Goal: Task Accomplishment & Management: Complete application form

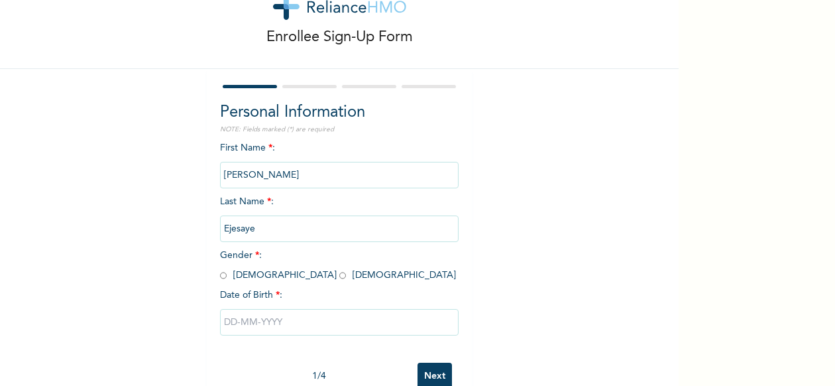
scroll to position [66, 0]
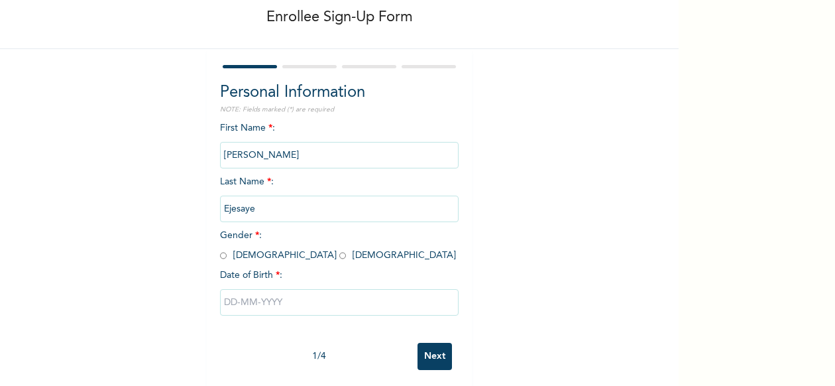
click at [220, 256] on input "radio" at bounding box center [223, 255] width 7 height 13
radio input "true"
click at [233, 301] on input "text" at bounding box center [339, 302] width 238 height 26
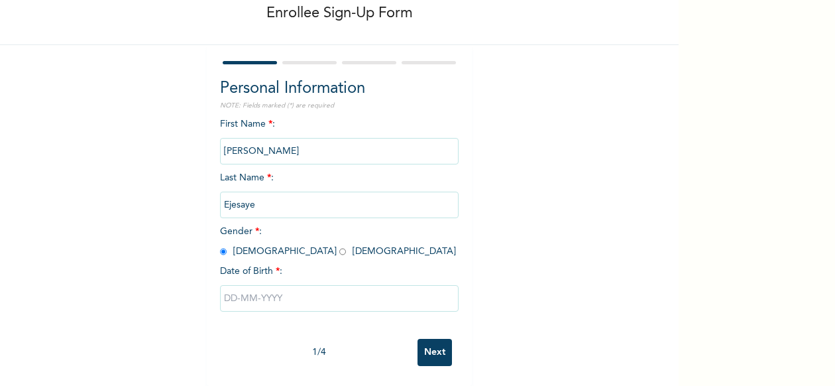
select select "8"
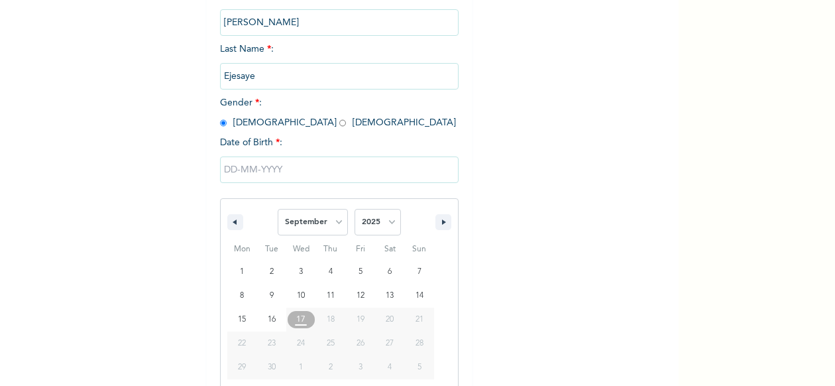
scroll to position [217, 0]
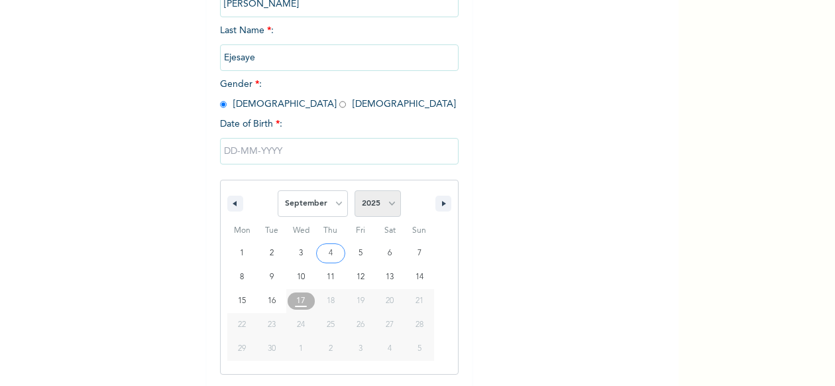
click at [378, 203] on select "2025 2024 2023 2022 2021 2020 2019 2018 2017 2016 2015 2014 2013 2012 2011 2010…" at bounding box center [377, 203] width 46 height 26
select select "1993"
click at [354, 191] on select "2025 2024 2023 2022 2021 2020 2019 2018 2017 2016 2015 2014 2013 2012 2011 2010…" at bounding box center [377, 203] width 46 height 26
drag, startPoint x: 334, startPoint y: 205, endPoint x: 334, endPoint y: 190, distance: 14.6
click at [335, 201] on select "January February March April May June July August September October November De…" at bounding box center [313, 203] width 70 height 26
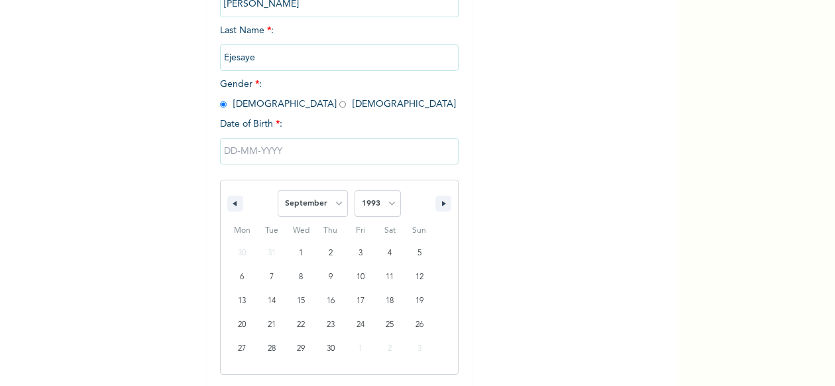
select select "4"
click at [278, 191] on select "January February March April May June July August September October November De…" at bounding box center [313, 203] width 70 height 26
type input "[DATE]"
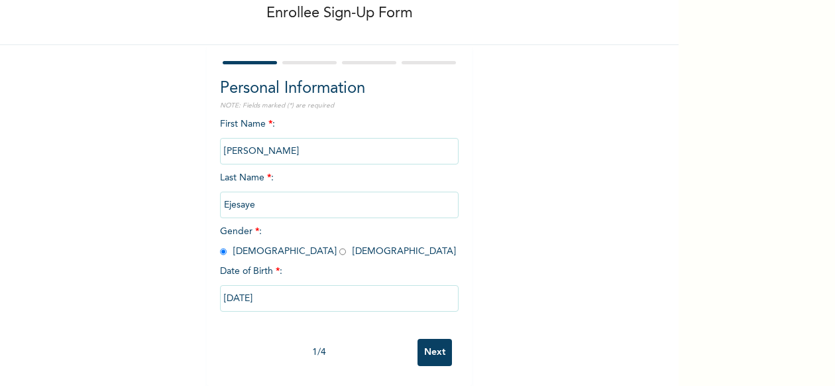
click at [437, 347] on input "Next" at bounding box center [434, 351] width 34 height 27
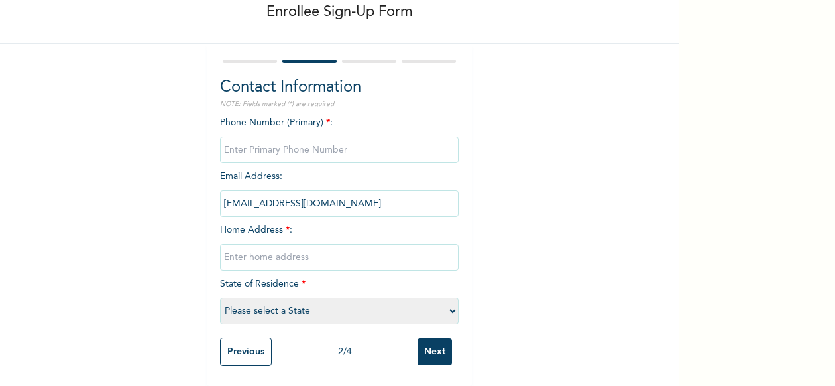
click at [297, 136] on input "phone" at bounding box center [339, 149] width 238 height 26
type input "08101378900"
click at [376, 195] on input "[EMAIL_ADDRESS][DOMAIN_NAME]" at bounding box center [339, 203] width 238 height 26
click at [348, 245] on input "text" at bounding box center [339, 257] width 238 height 26
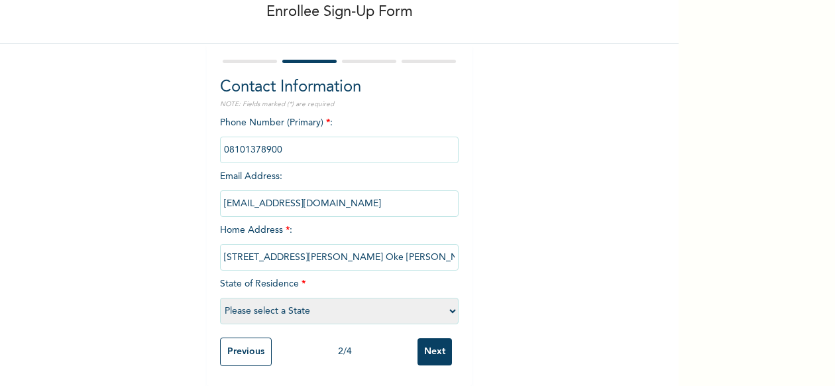
type input "[STREET_ADDRESS][PERSON_NAME] Oke [PERSON_NAME]"
click at [399, 297] on select "Please select a State [PERSON_NAME] (FCT) [PERSON_NAME] Ibom [GEOGRAPHIC_DATA] …" at bounding box center [339, 310] width 238 height 26
select select "25"
click at [220, 297] on select "Please select a State [PERSON_NAME] (FCT) [PERSON_NAME] Ibom [GEOGRAPHIC_DATA] …" at bounding box center [339, 310] width 238 height 26
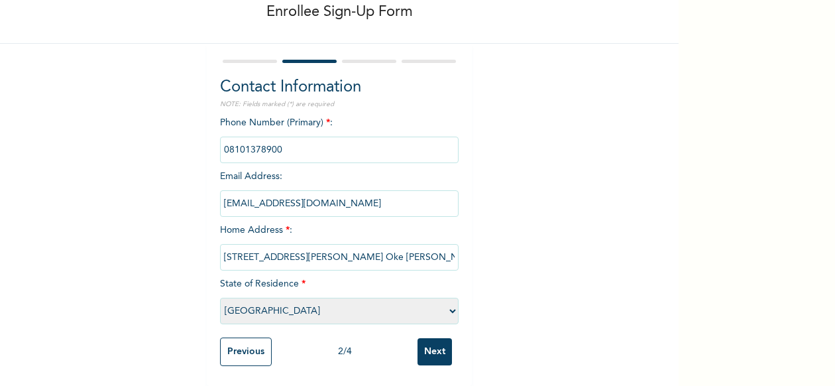
click at [427, 338] on input "Next" at bounding box center [434, 351] width 34 height 27
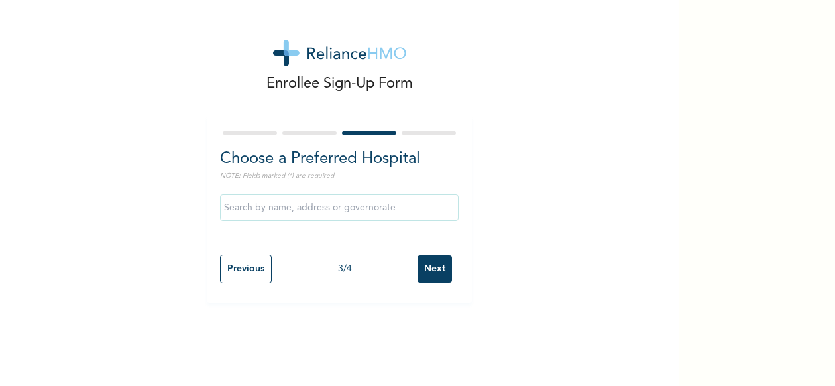
scroll to position [0, 0]
click at [294, 203] on input "text" at bounding box center [339, 207] width 238 height 26
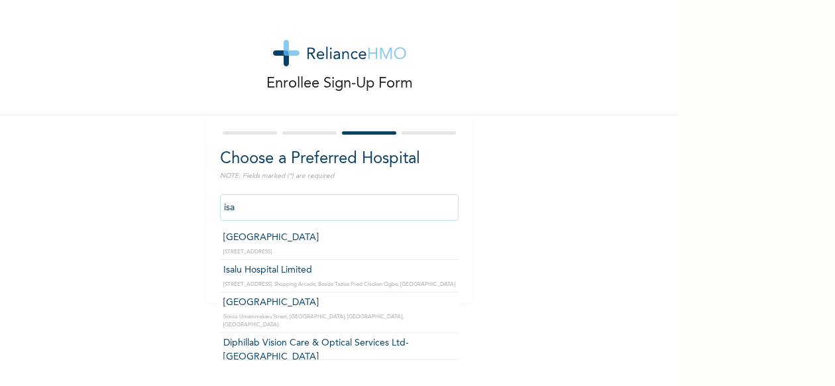
type input "Isalu Hospital Limited"
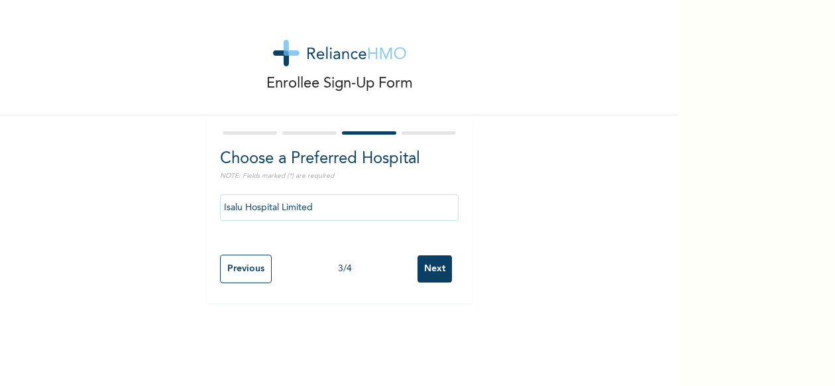
click at [431, 272] on input "Next" at bounding box center [434, 268] width 34 height 27
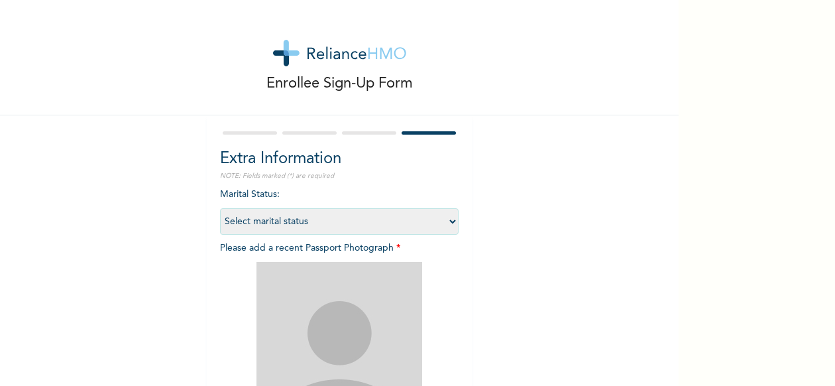
click at [431, 218] on select "Select marital status [DEMOGRAPHIC_DATA] Married [DEMOGRAPHIC_DATA] Widow/[DEMO…" at bounding box center [339, 221] width 238 height 26
select select "1"
click at [220, 208] on select "Select marital status [DEMOGRAPHIC_DATA] Married [DEMOGRAPHIC_DATA] Widow/[DEMO…" at bounding box center [339, 221] width 238 height 26
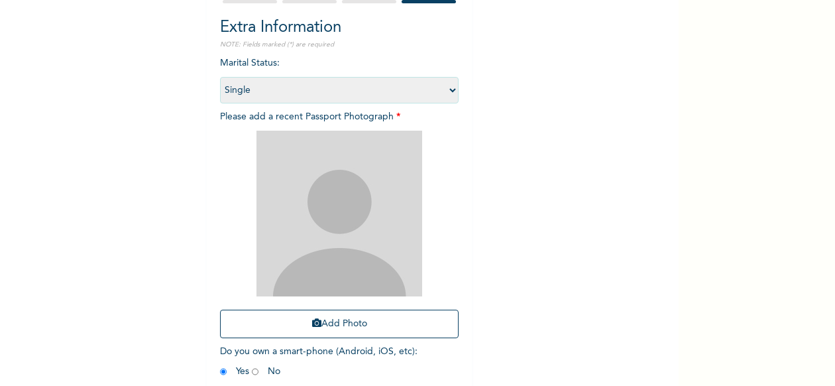
scroll to position [132, 0]
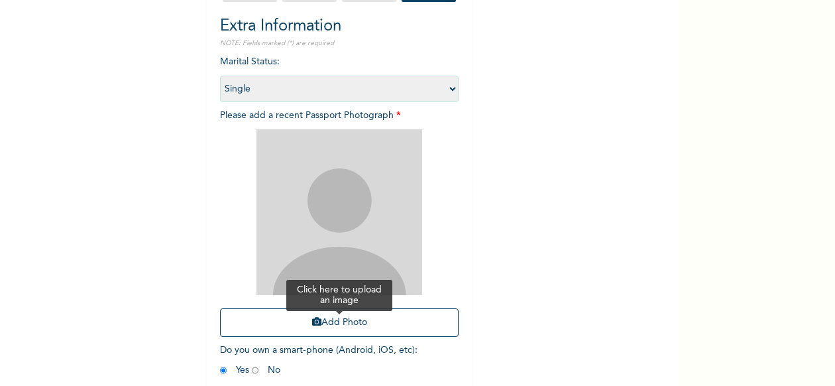
click at [341, 329] on button "Add Photo" at bounding box center [339, 322] width 238 height 28
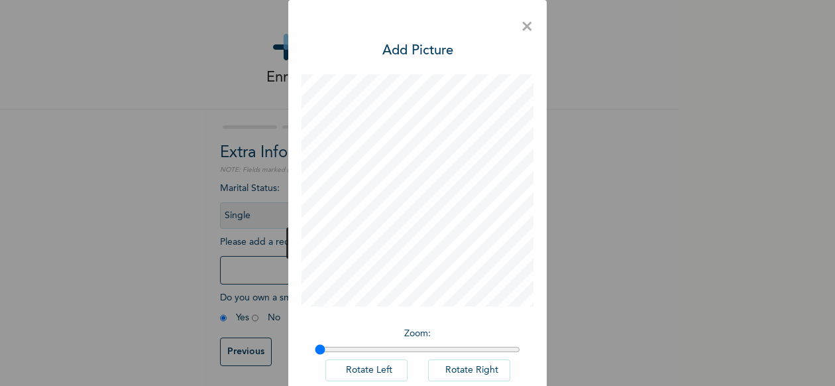
scroll to position [76, 0]
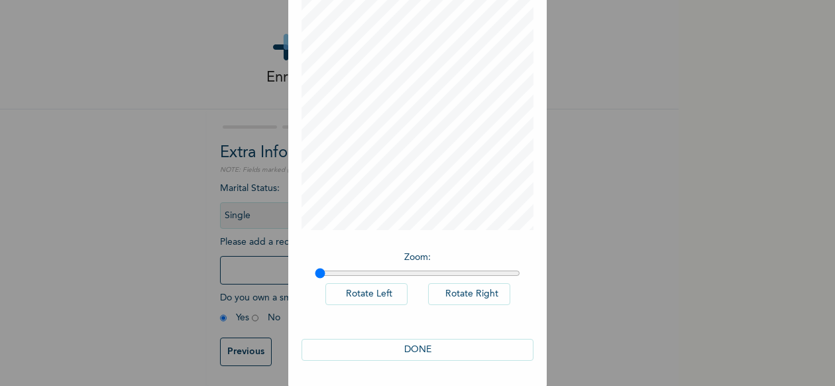
click at [428, 352] on button "DONE" at bounding box center [417, 349] width 232 height 22
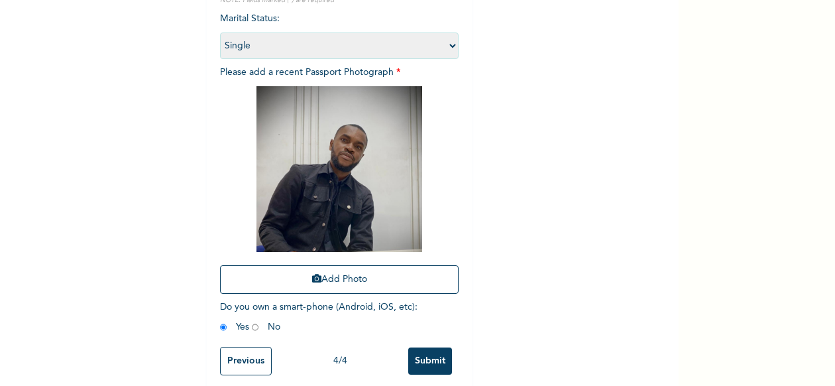
scroll to position [196, 0]
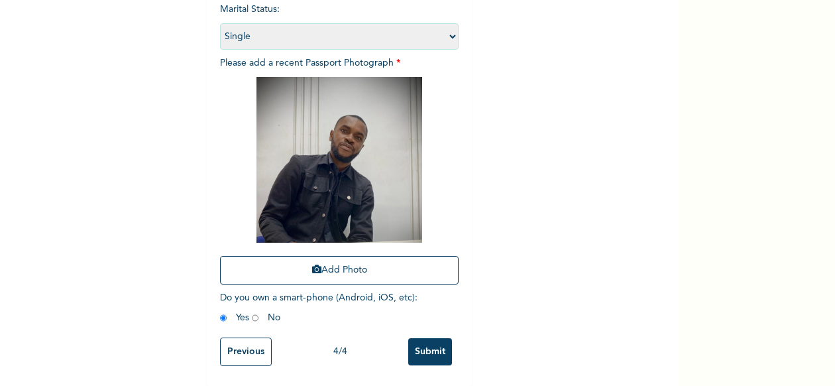
click at [428, 341] on input "Submit" at bounding box center [430, 351] width 44 height 27
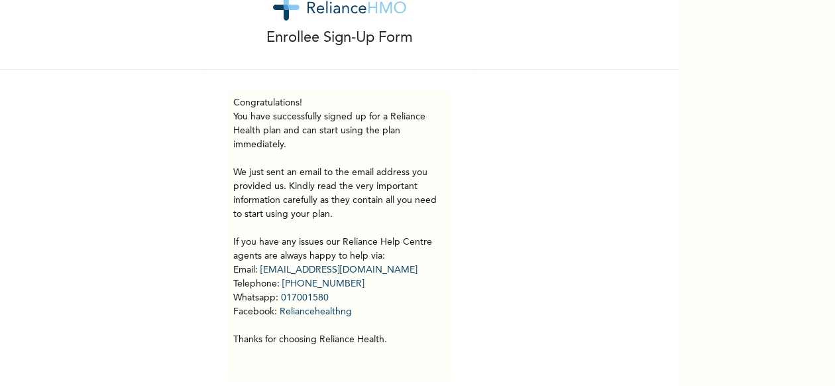
scroll to position [71, 0]
